Goal: Check status: Check status

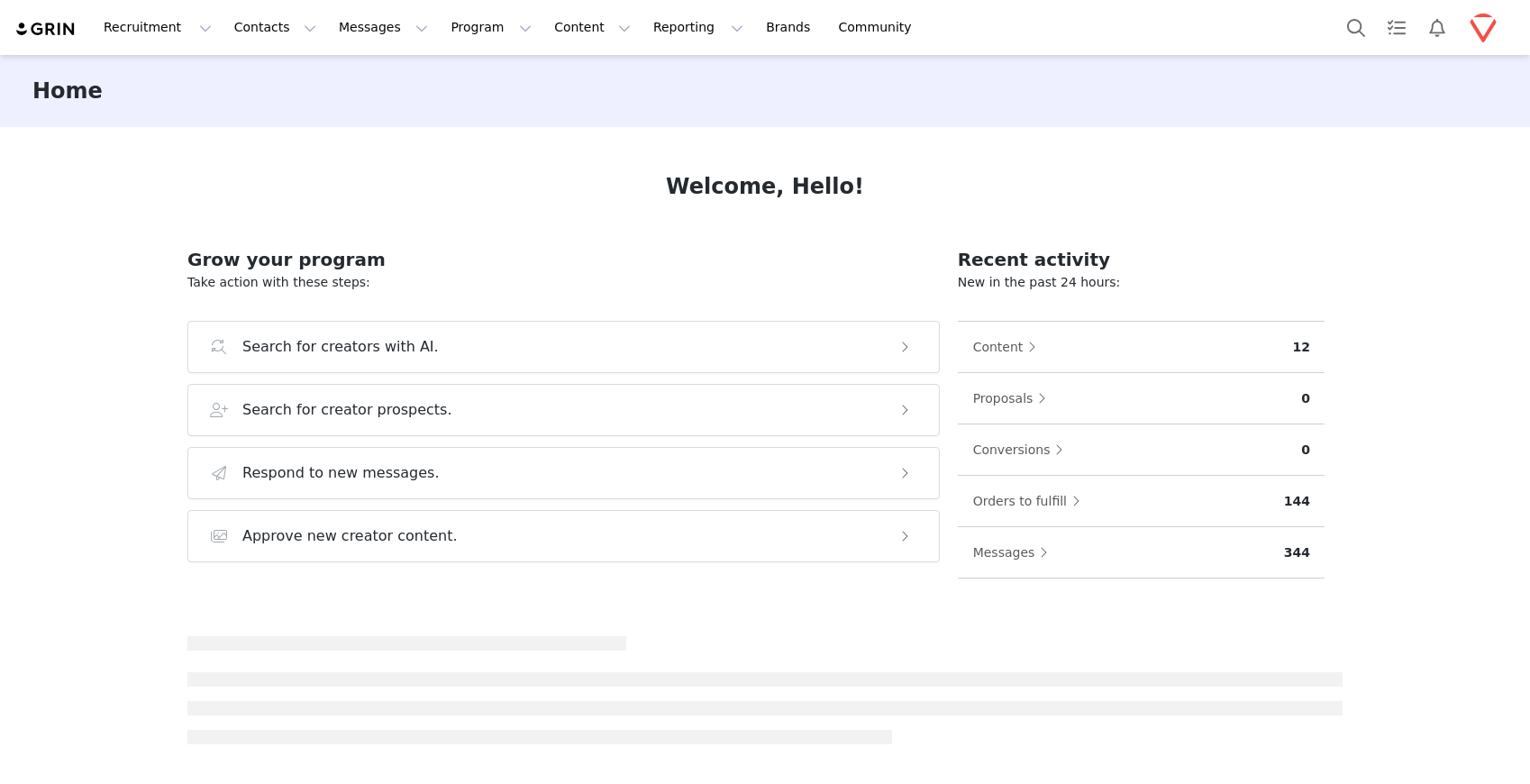
click at [1473, 27] on img "Profile" at bounding box center [1483, 28] width 29 height 29
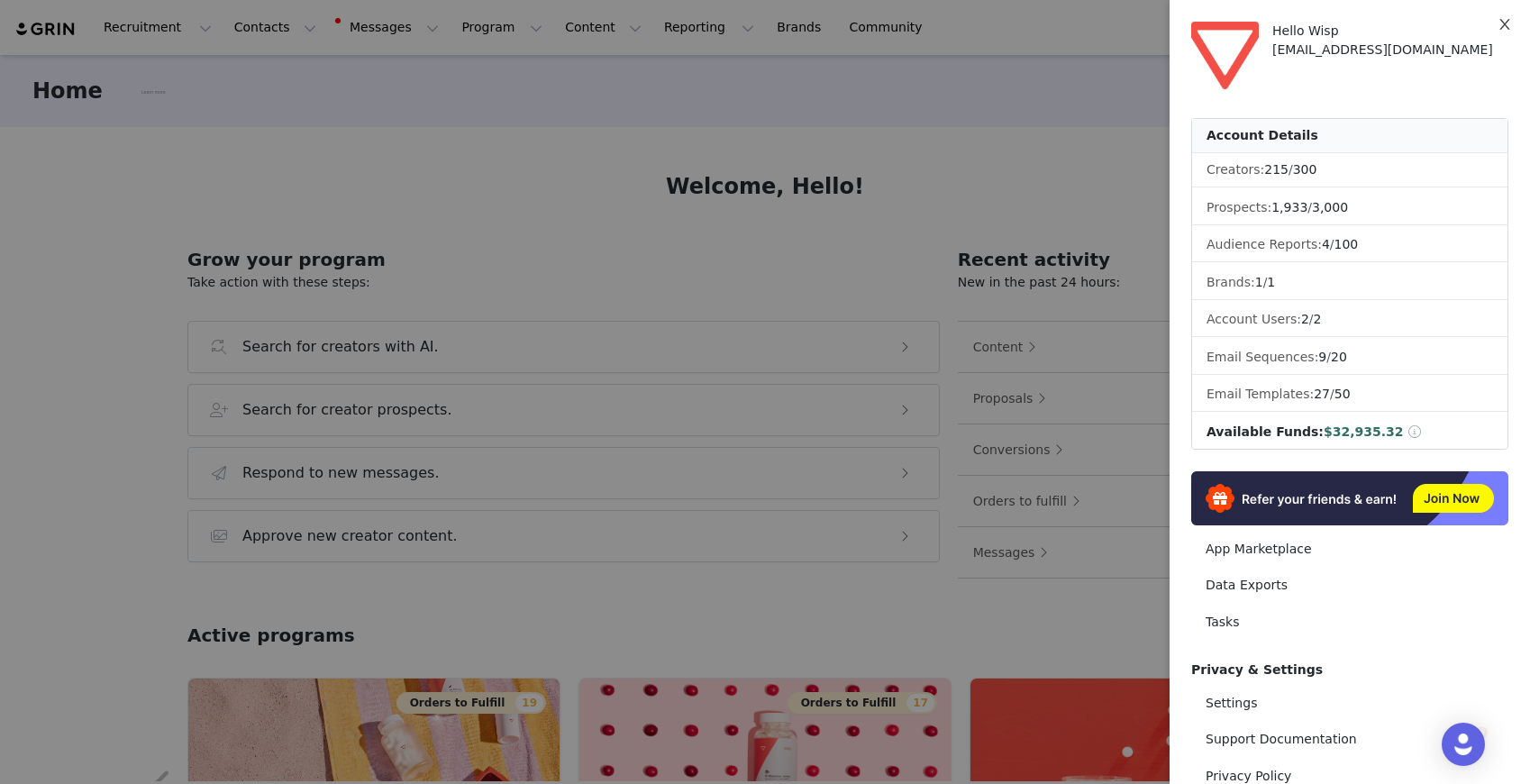
click at [1508, 26] on icon "icon: close" at bounding box center [1504, 24] width 15 height 15
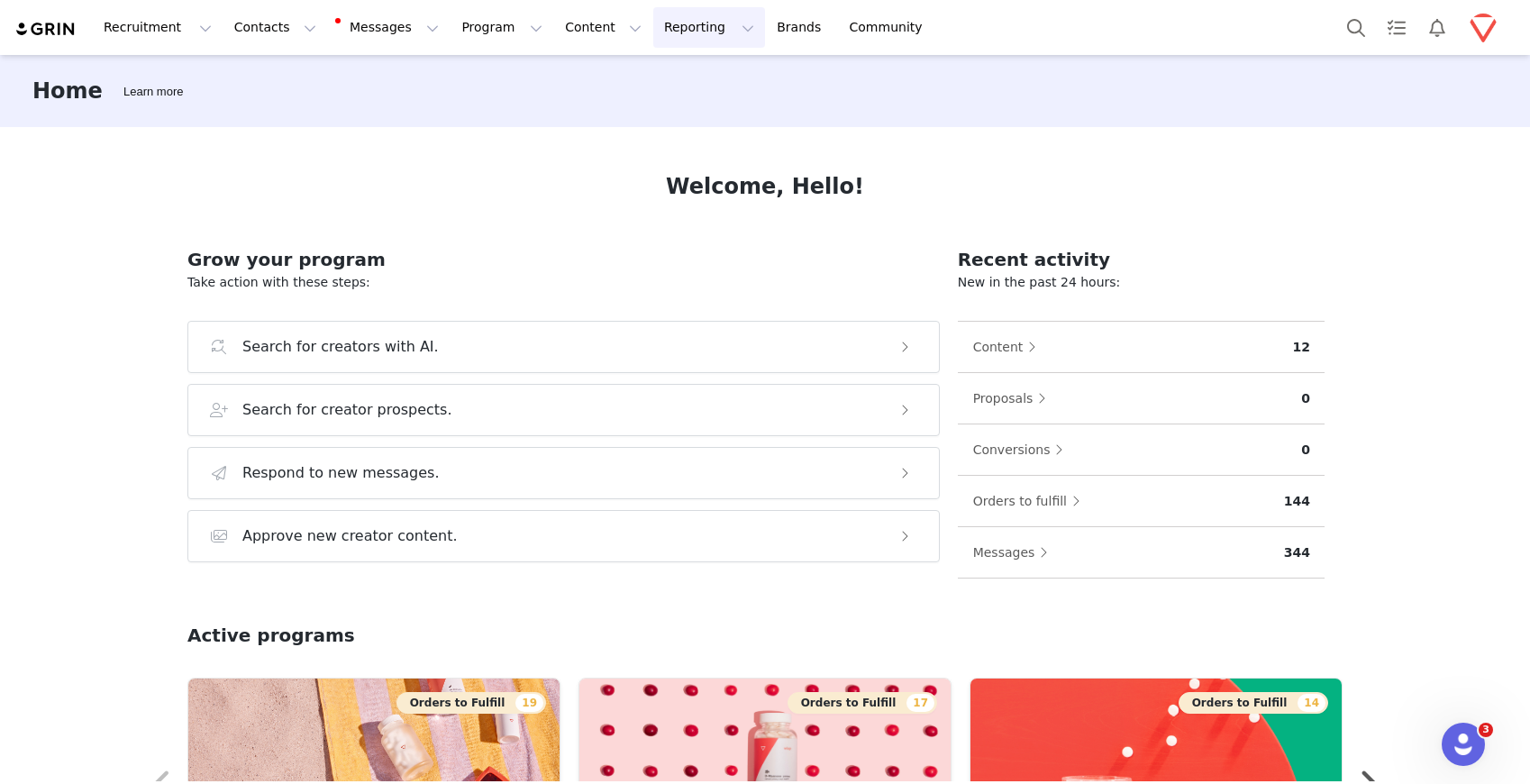
click at [679, 33] on button "Reporting Reporting" at bounding box center [708, 27] width 111 height 40
click at [665, 80] on p "Dashboard" at bounding box center [657, 79] width 69 height 19
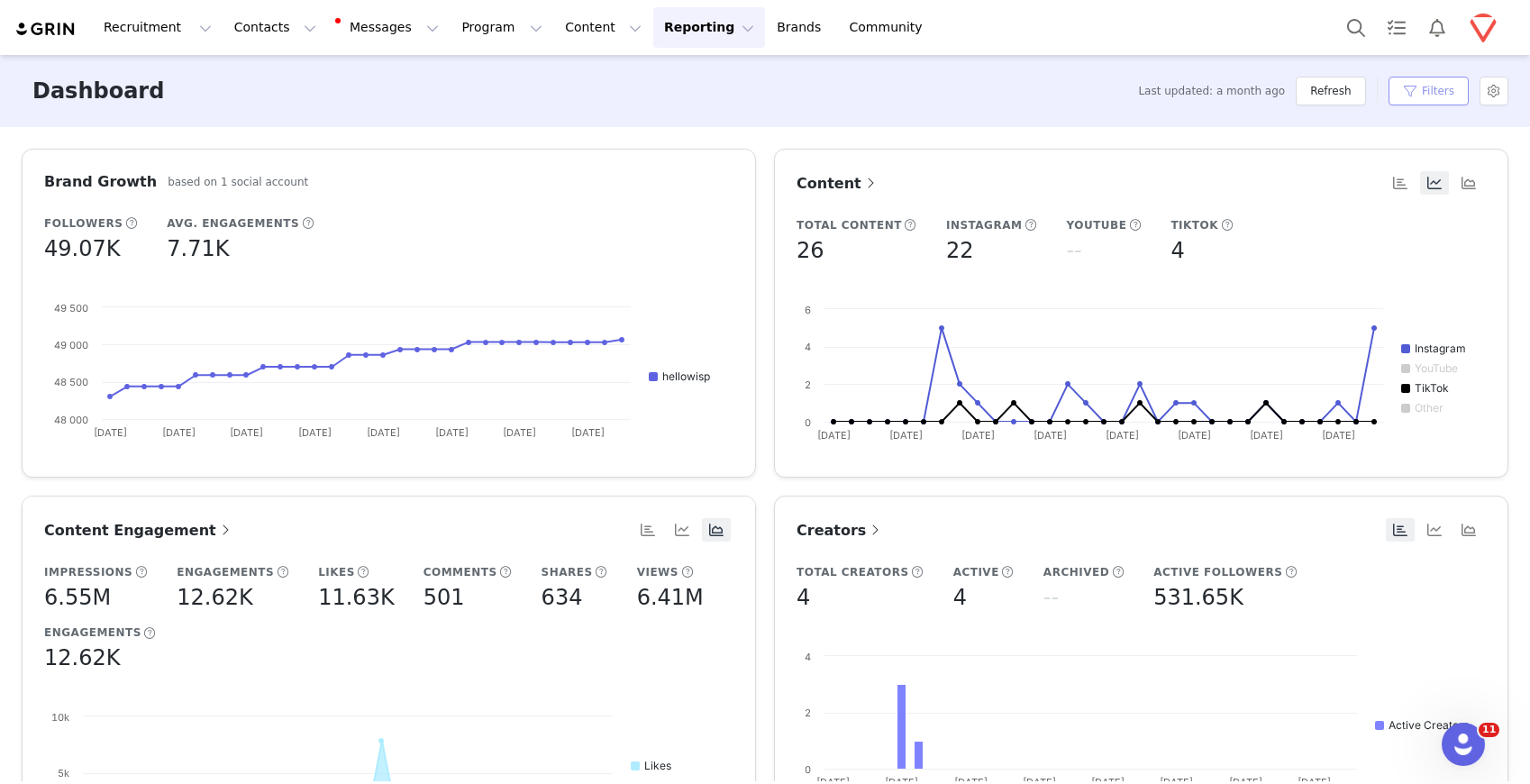
click at [1430, 91] on button "Filters" at bounding box center [1429, 91] width 80 height 29
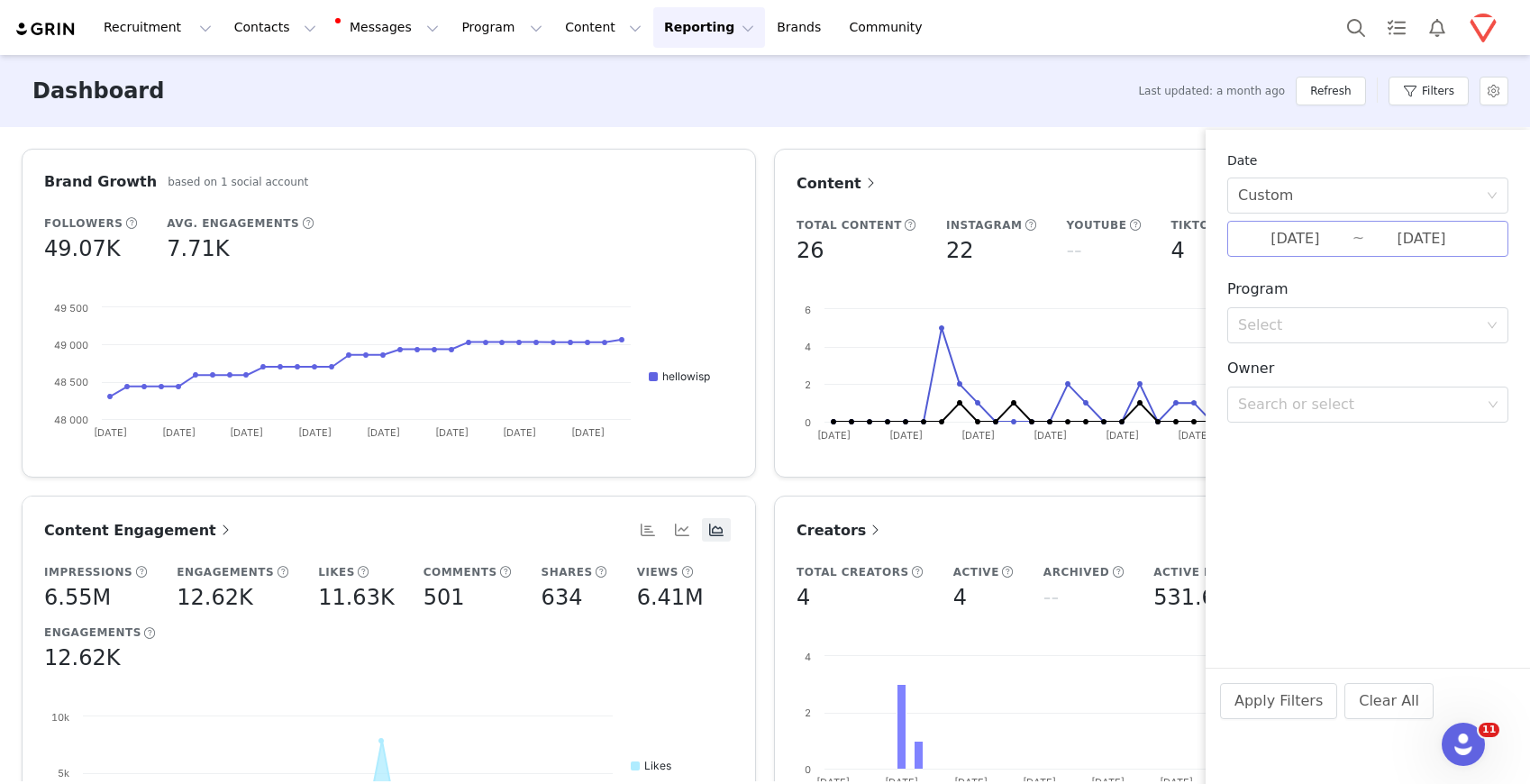
click at [1328, 237] on input "[DATE]" at bounding box center [1296, 239] width 114 height 24
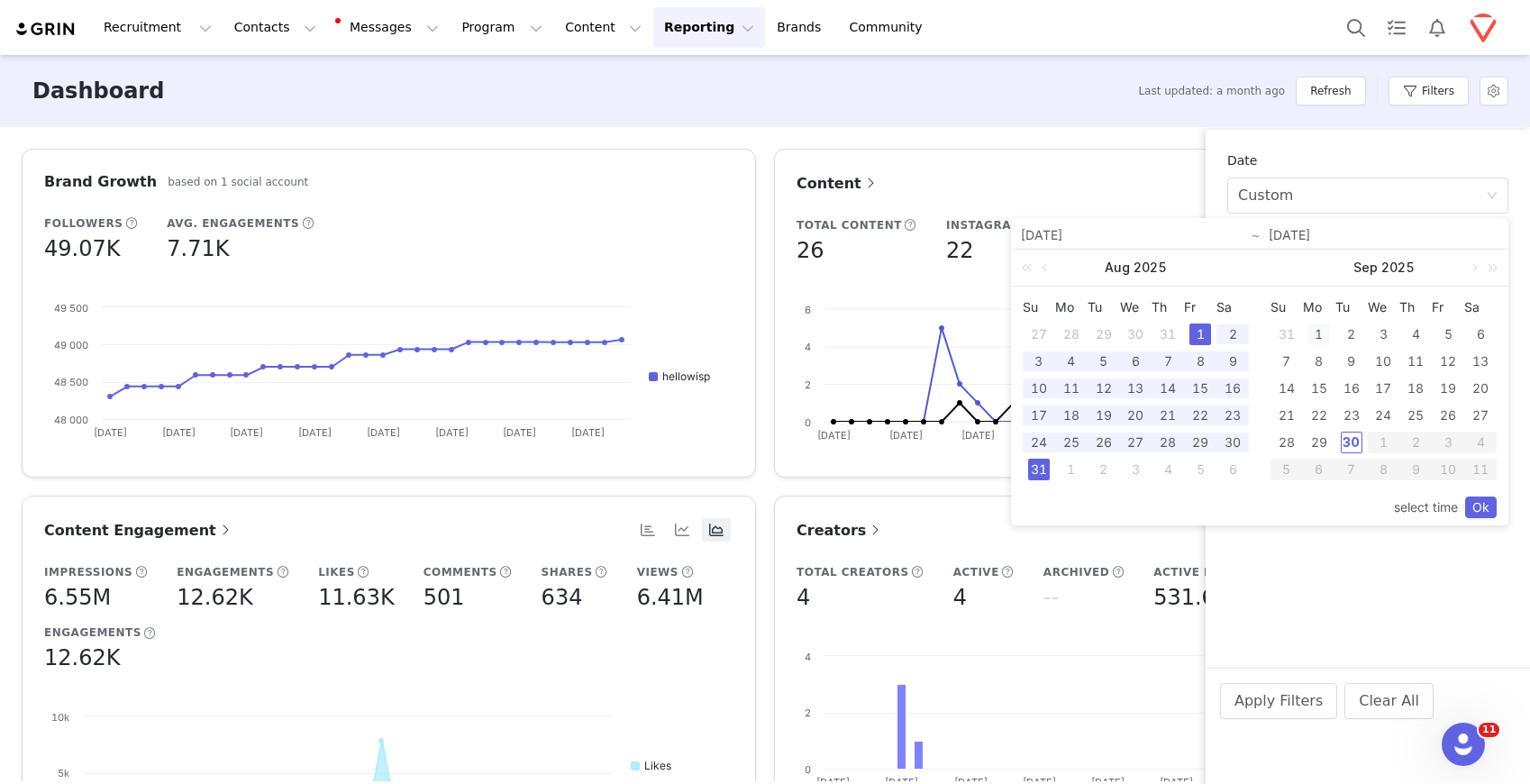
click at [1324, 333] on div "1" at bounding box center [1319, 334] width 22 height 22
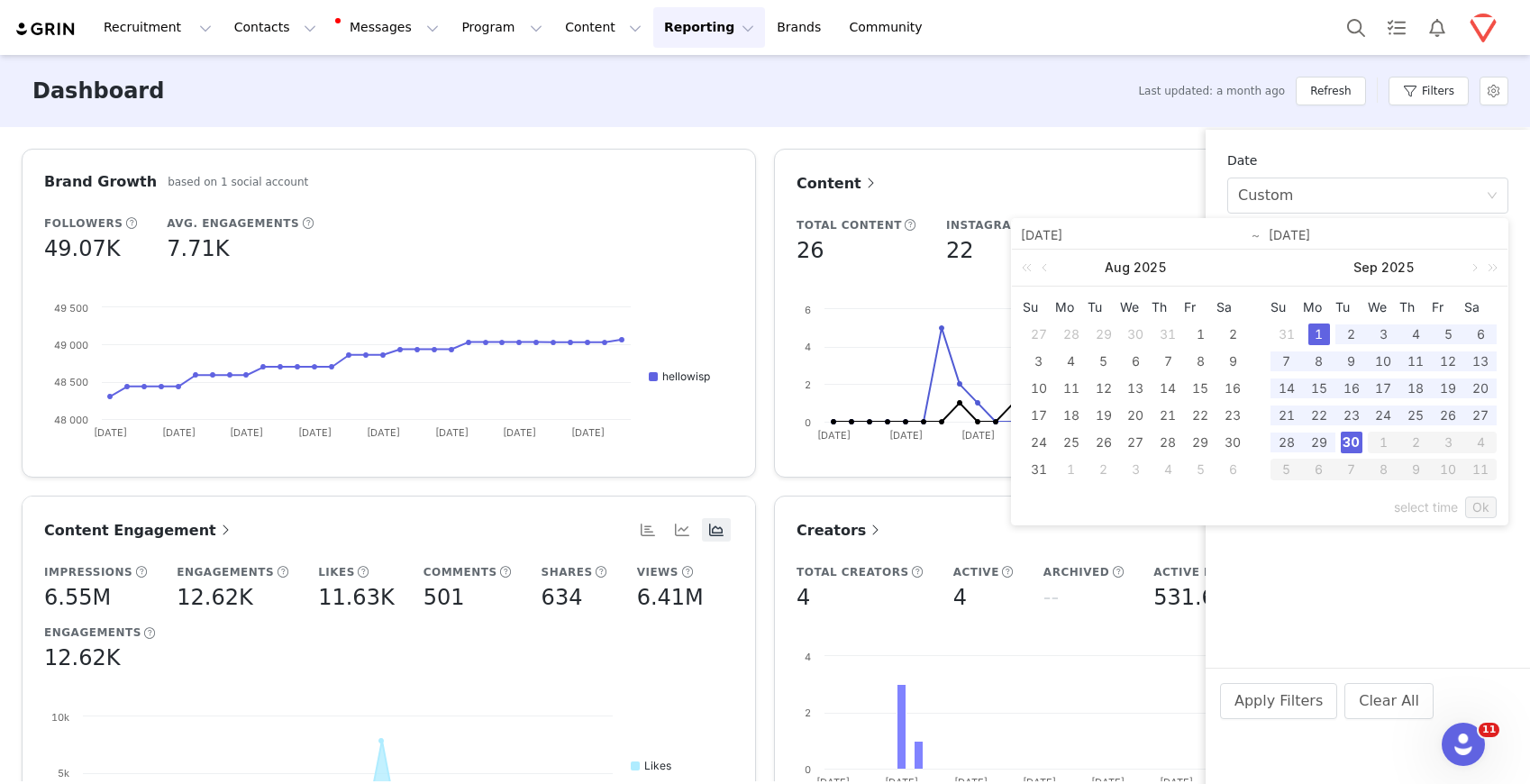
click at [1361, 445] on td "30" at bounding box center [1352, 441] width 33 height 27
type input "[DATE]"
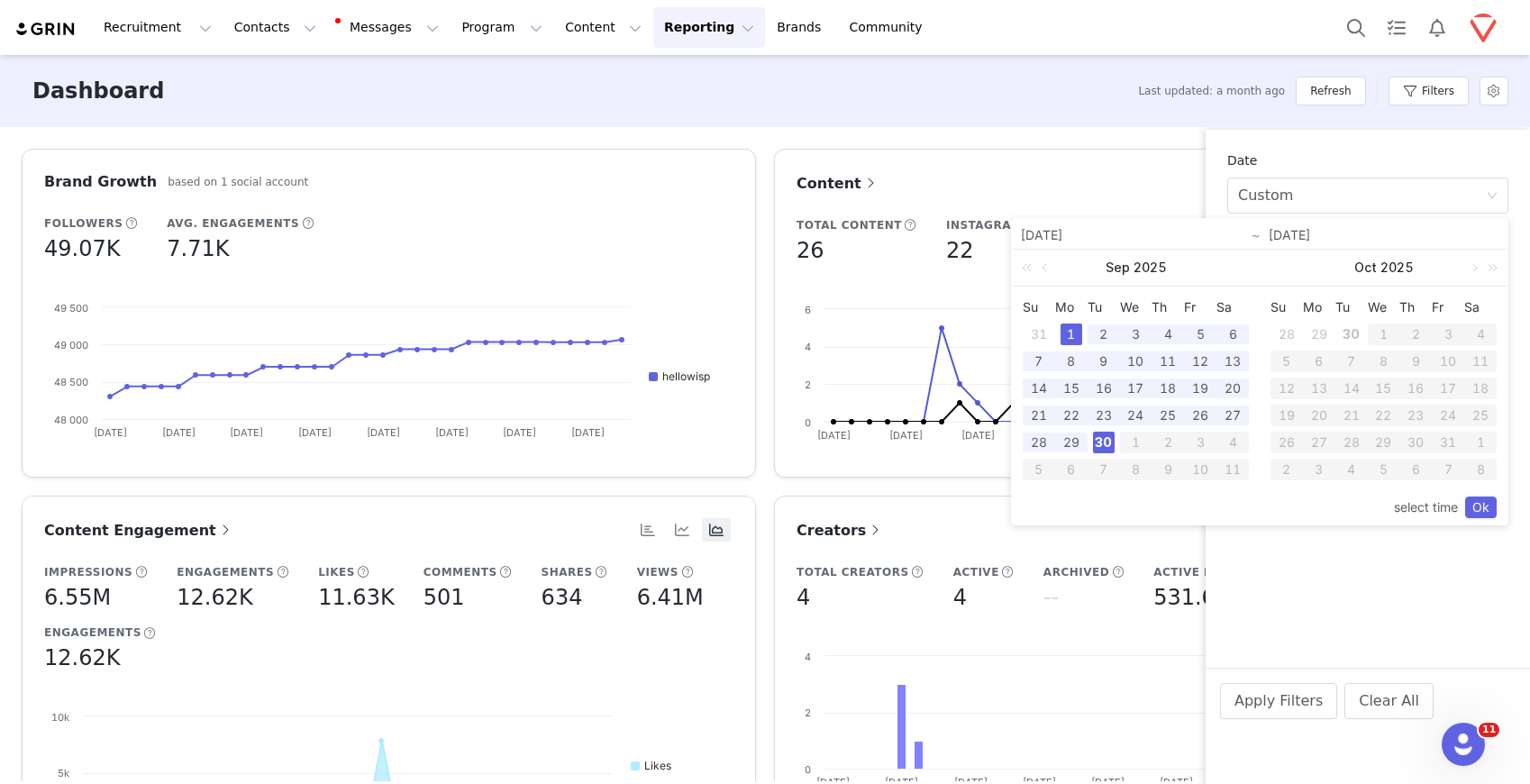
click at [1497, 515] on div "select time Ok" at bounding box center [1259, 507] width 496 height 34
click at [1487, 508] on link "Ok" at bounding box center [1482, 507] width 32 height 22
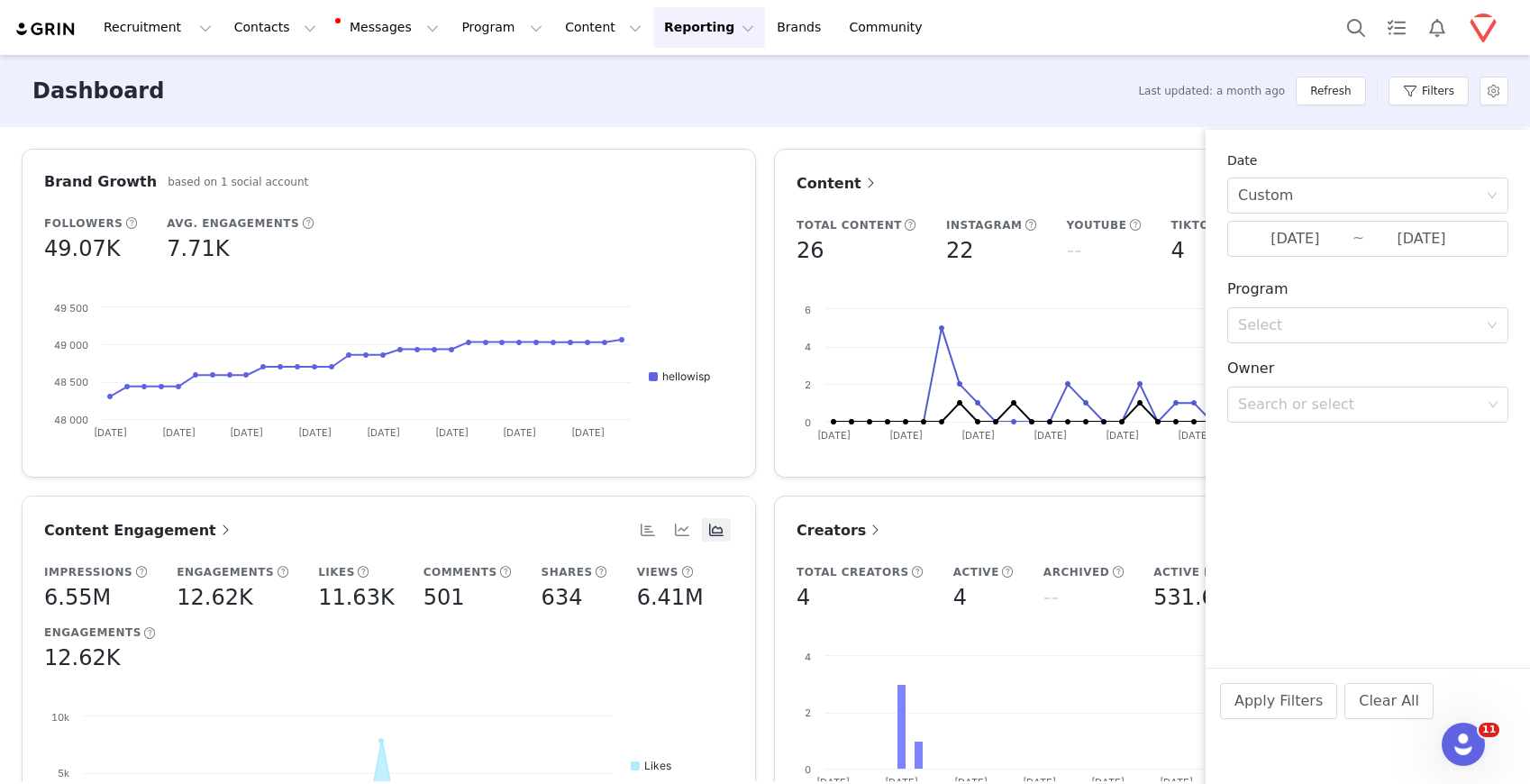
click at [1256, 724] on div "Apply Filters Clear All" at bounding box center [1367, 726] width 324 height 116
click at [1259, 707] on button "Apply Filters" at bounding box center [1279, 700] width 117 height 36
